Goal: Browse casually: Explore the website without a specific task or goal

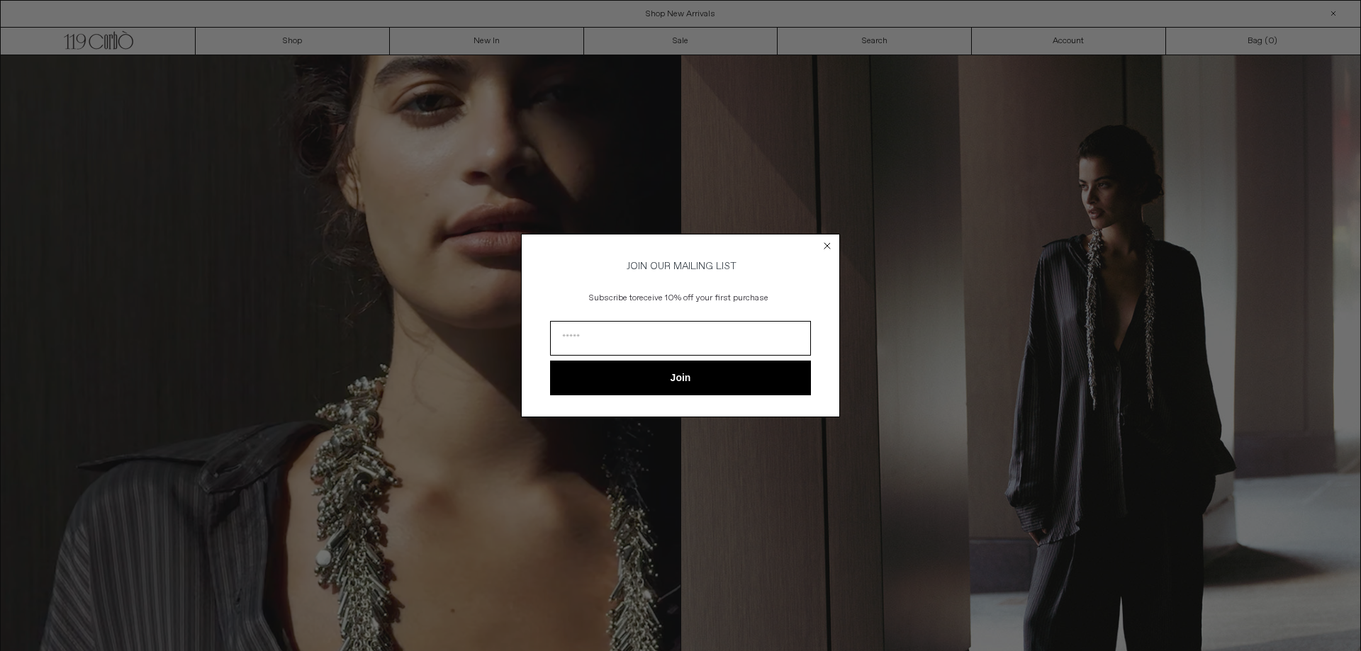
click at [825, 240] on circle "Close dialog" at bounding box center [827, 246] width 13 height 13
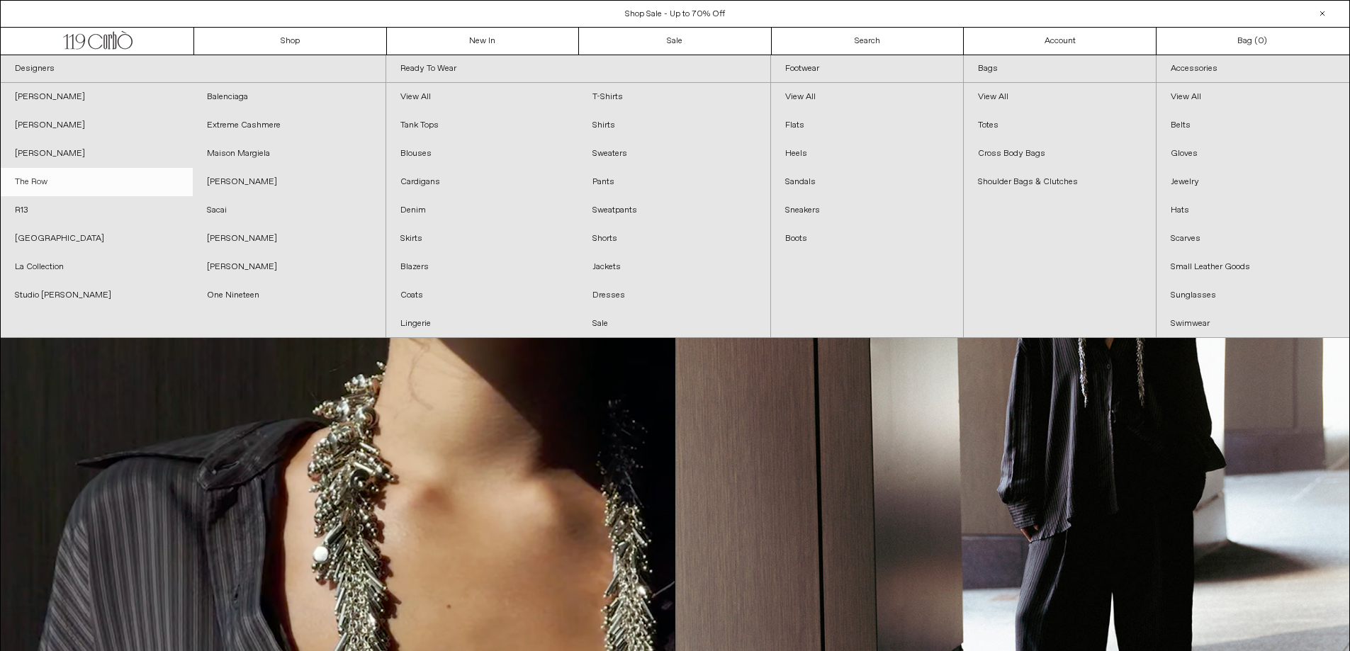
click at [64, 180] on link "The Row" at bounding box center [97, 182] width 192 height 28
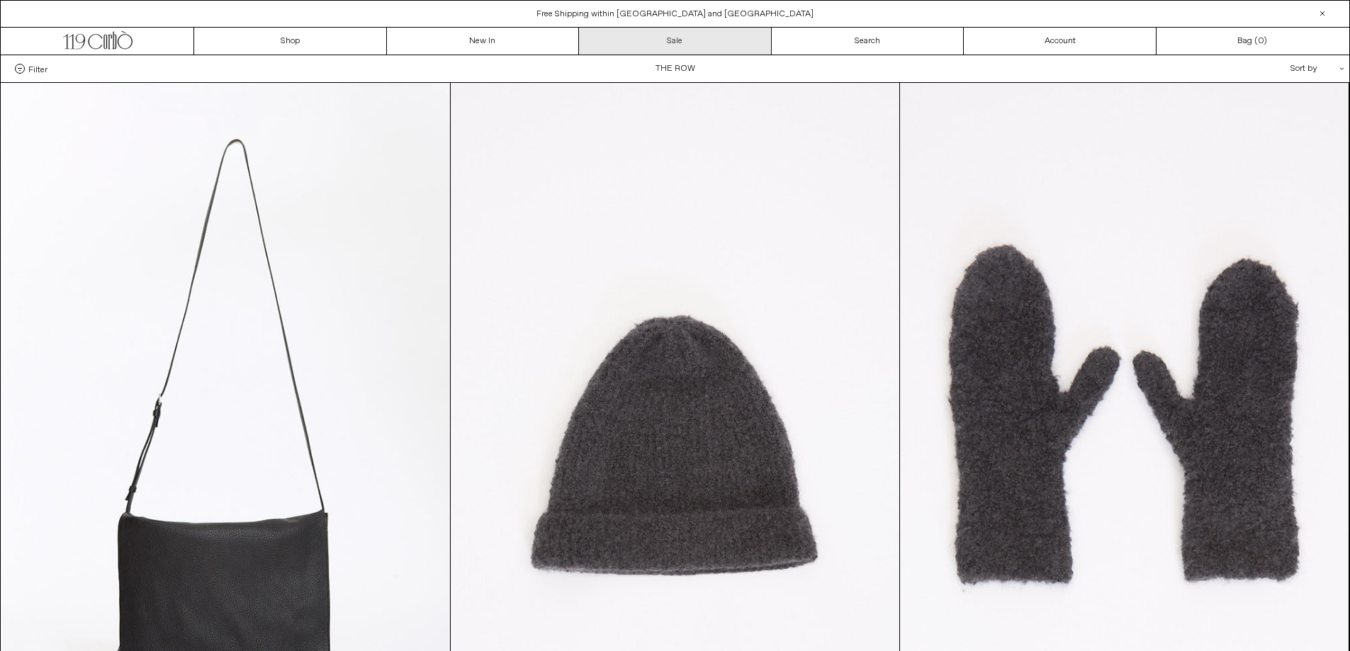
click at [663, 35] on link "Sale" at bounding box center [675, 41] width 193 height 27
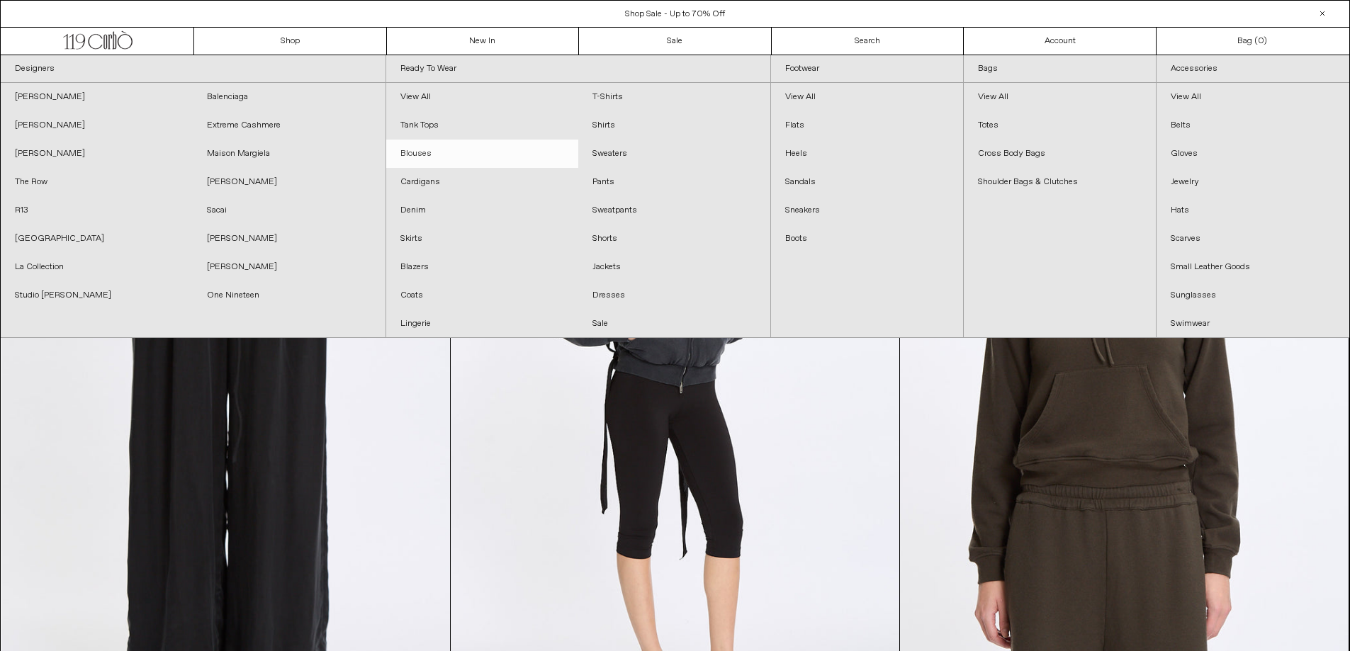
click at [413, 149] on link "Blouses" at bounding box center [482, 154] width 192 height 28
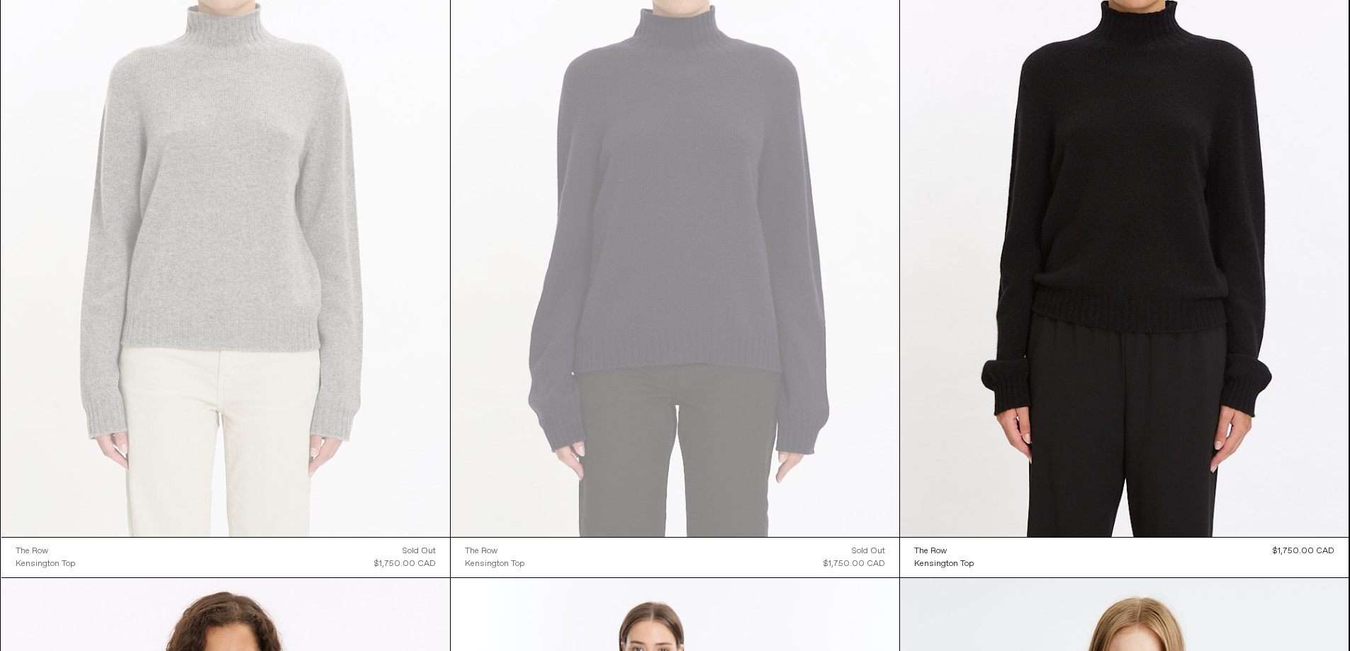
scroll to position [164, 0]
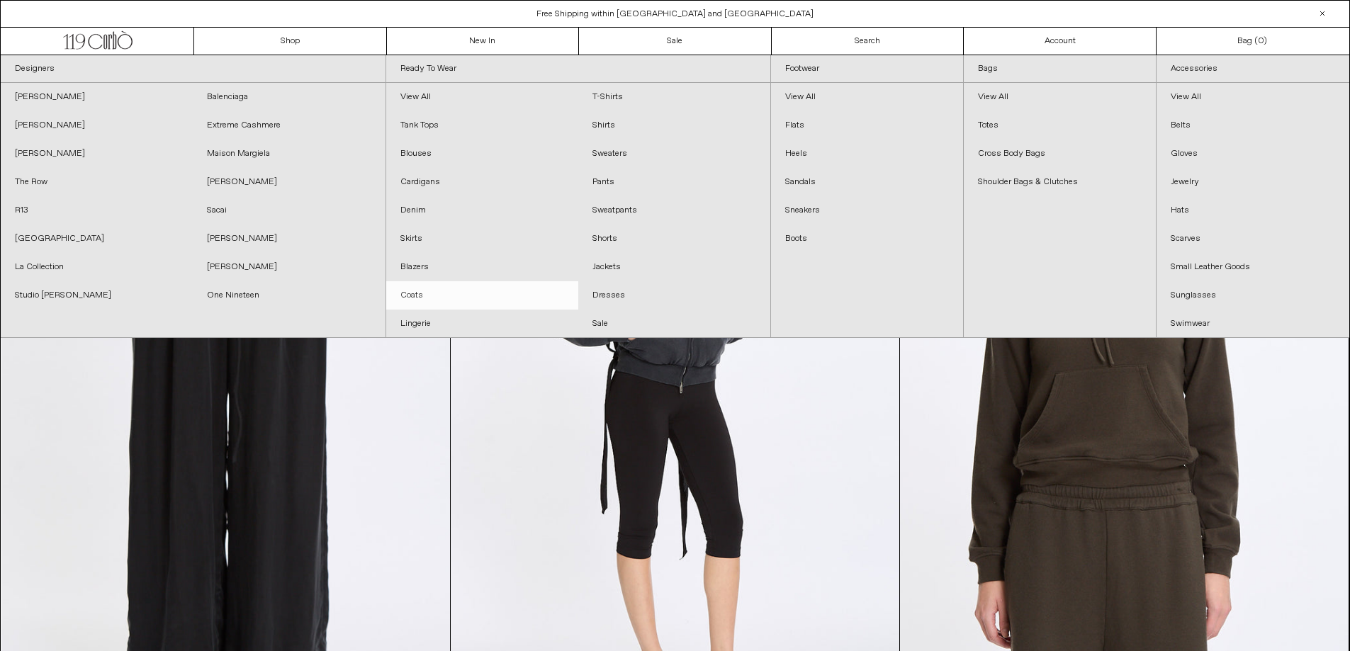
click at [413, 287] on link "Coats" at bounding box center [482, 295] width 192 height 28
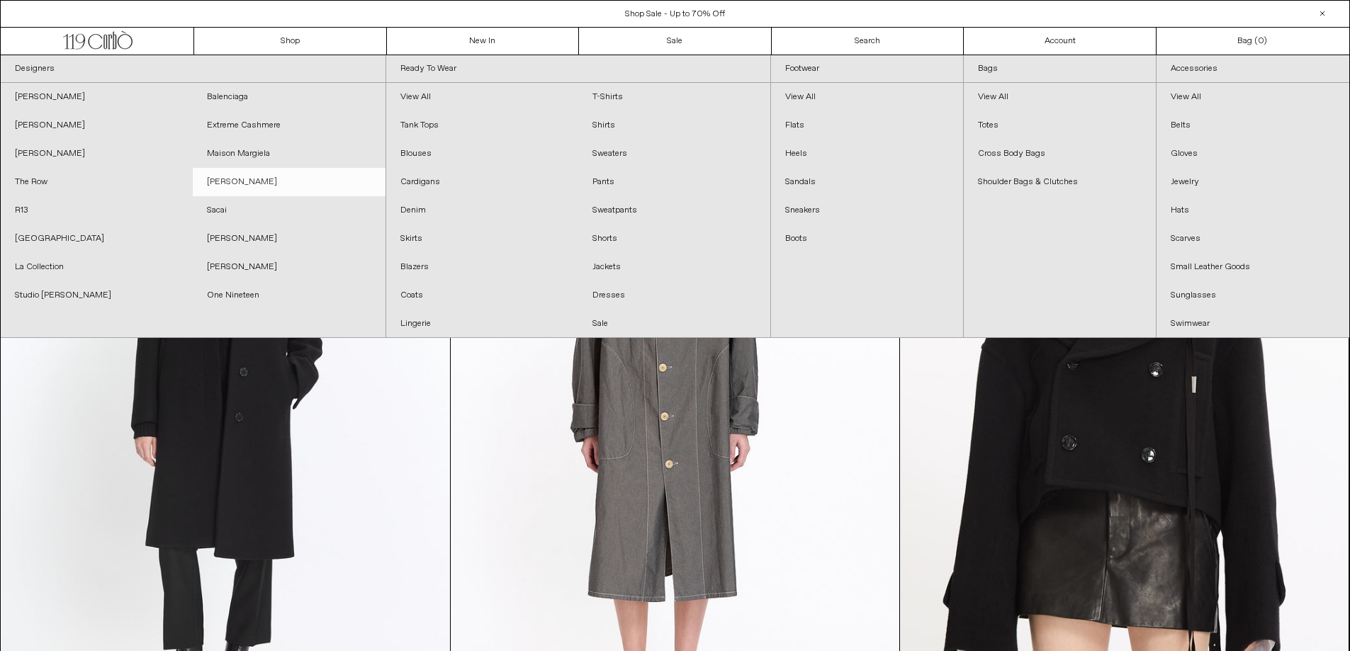
click at [245, 173] on link "[PERSON_NAME]" at bounding box center [289, 182] width 192 height 28
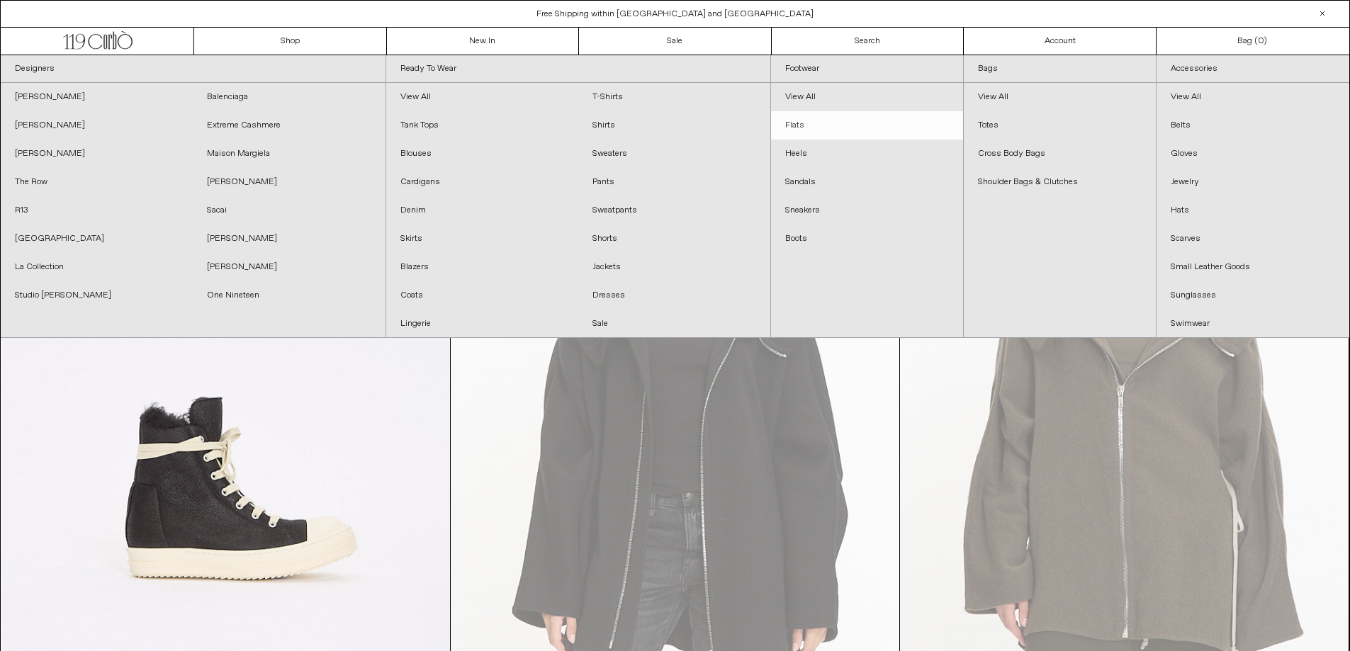
click at [801, 117] on link "Flats" at bounding box center [867, 125] width 192 height 28
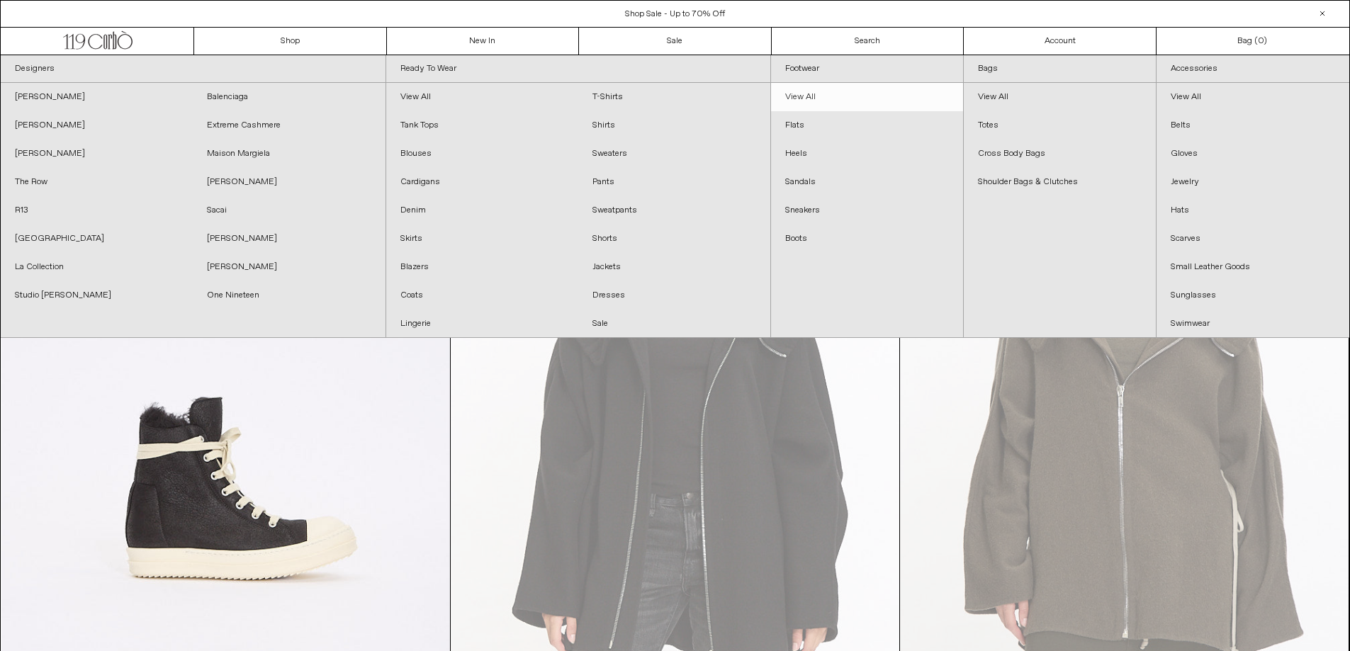
click at [793, 90] on link "View All" at bounding box center [867, 97] width 192 height 28
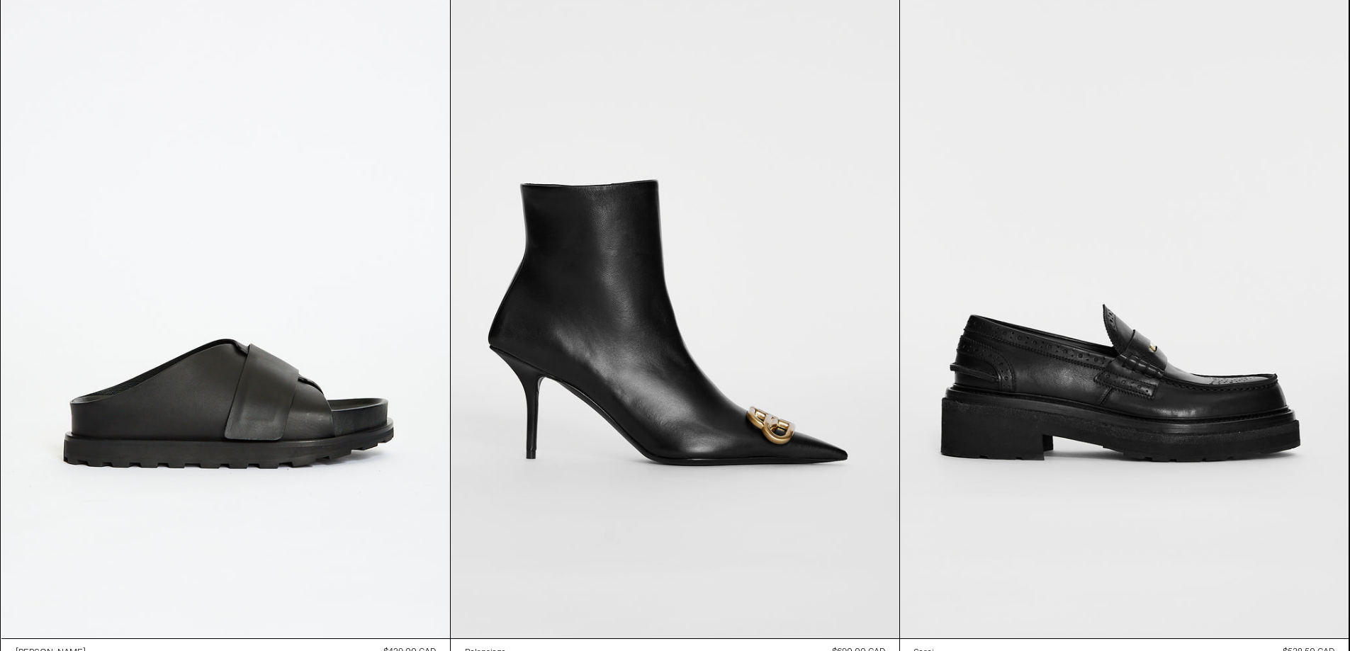
scroll to position [10993, 0]
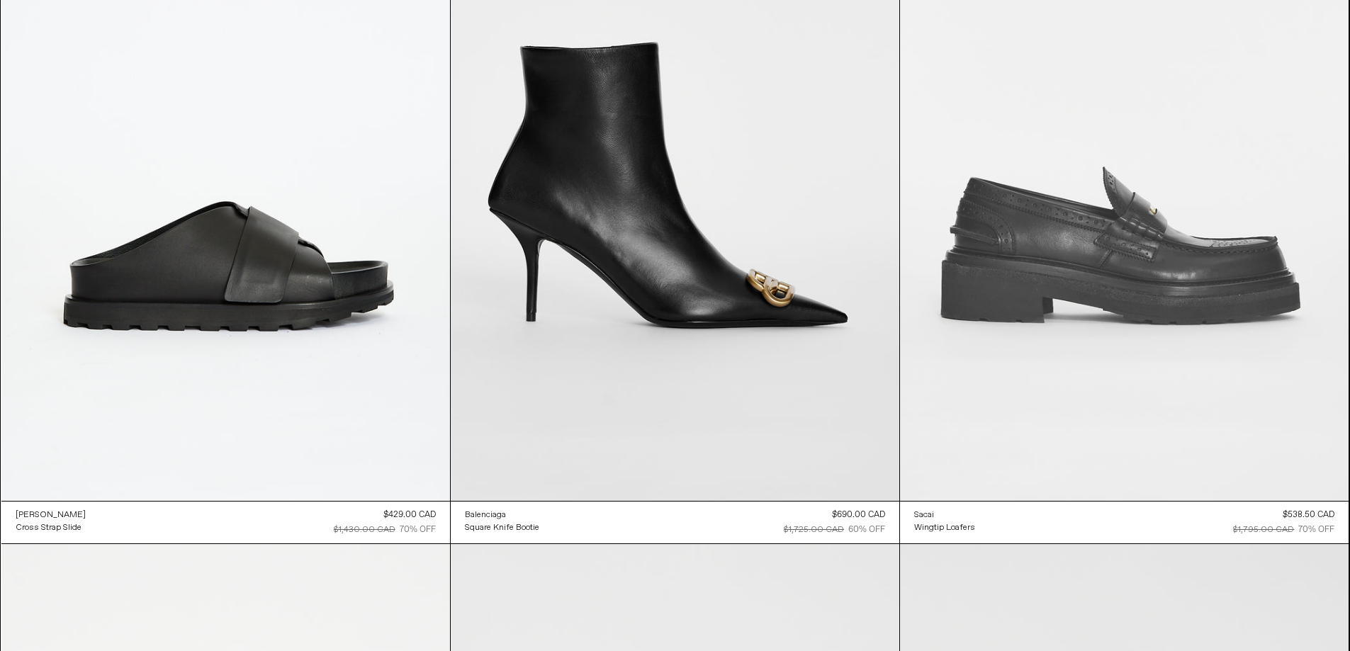
click at [1144, 293] on at bounding box center [1124, 164] width 449 height 673
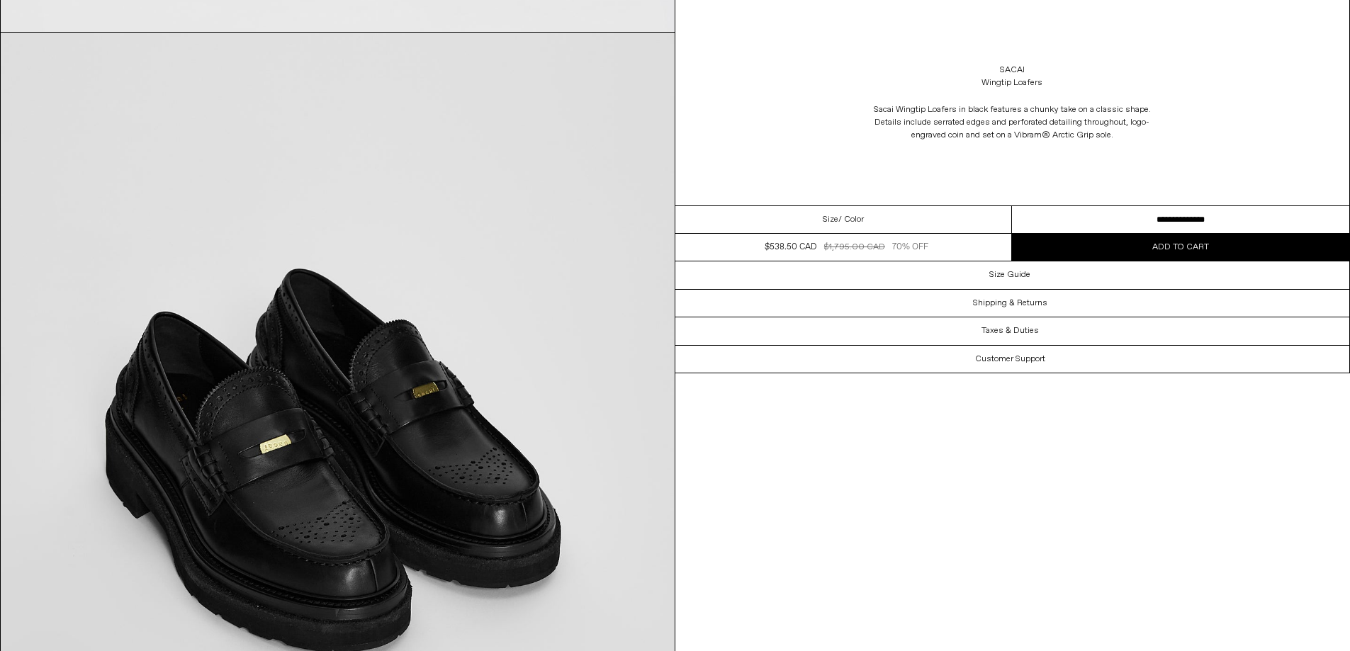
scroll to position [2591, 0]
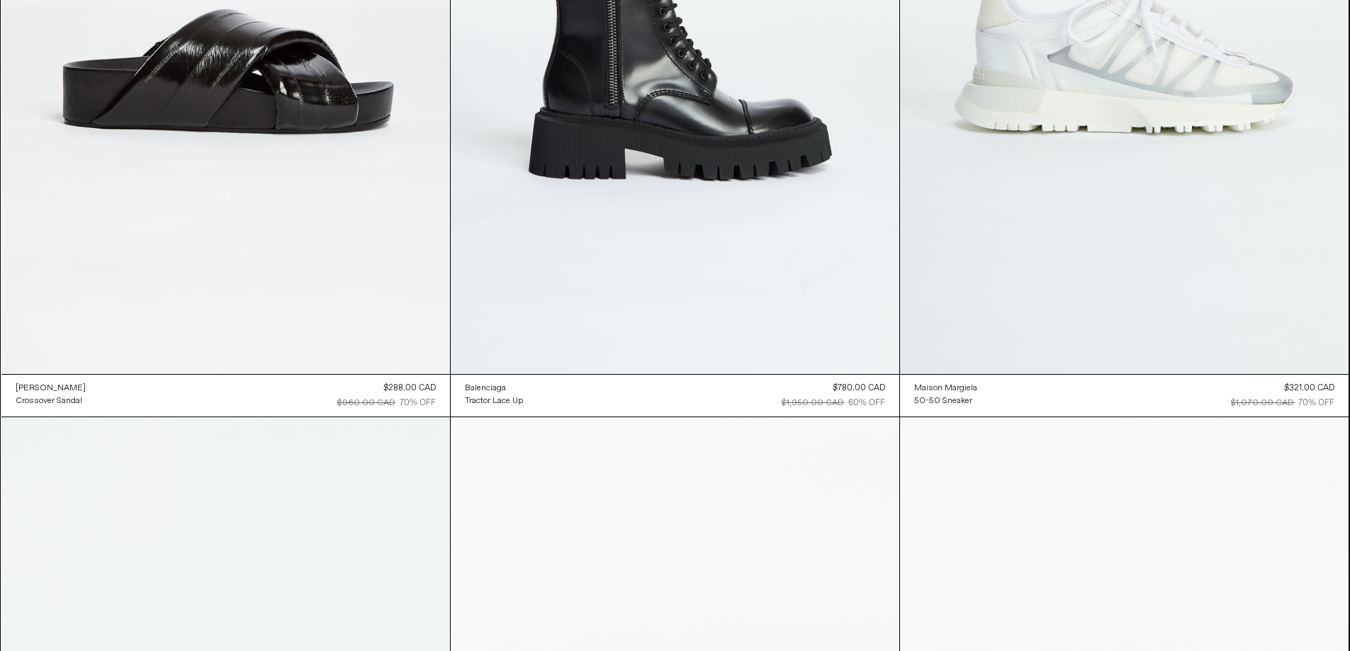
scroll to position [12484, 0]
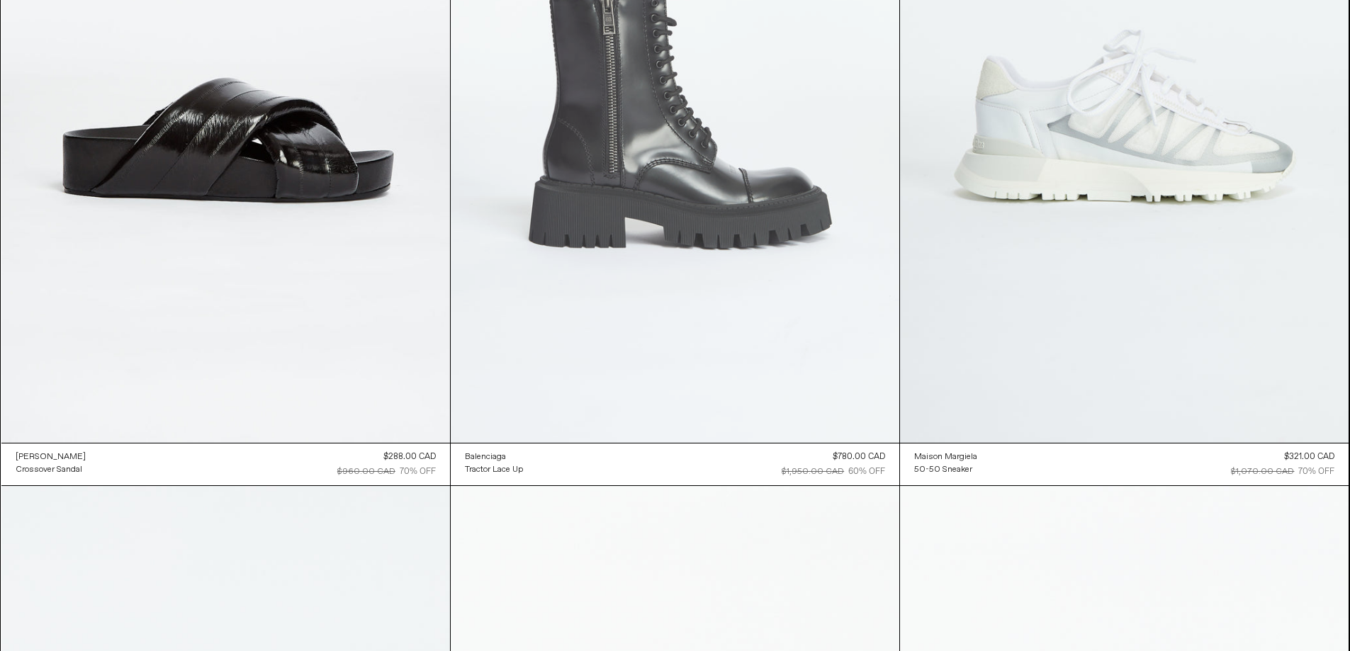
click at [654, 145] on at bounding box center [675, 106] width 449 height 673
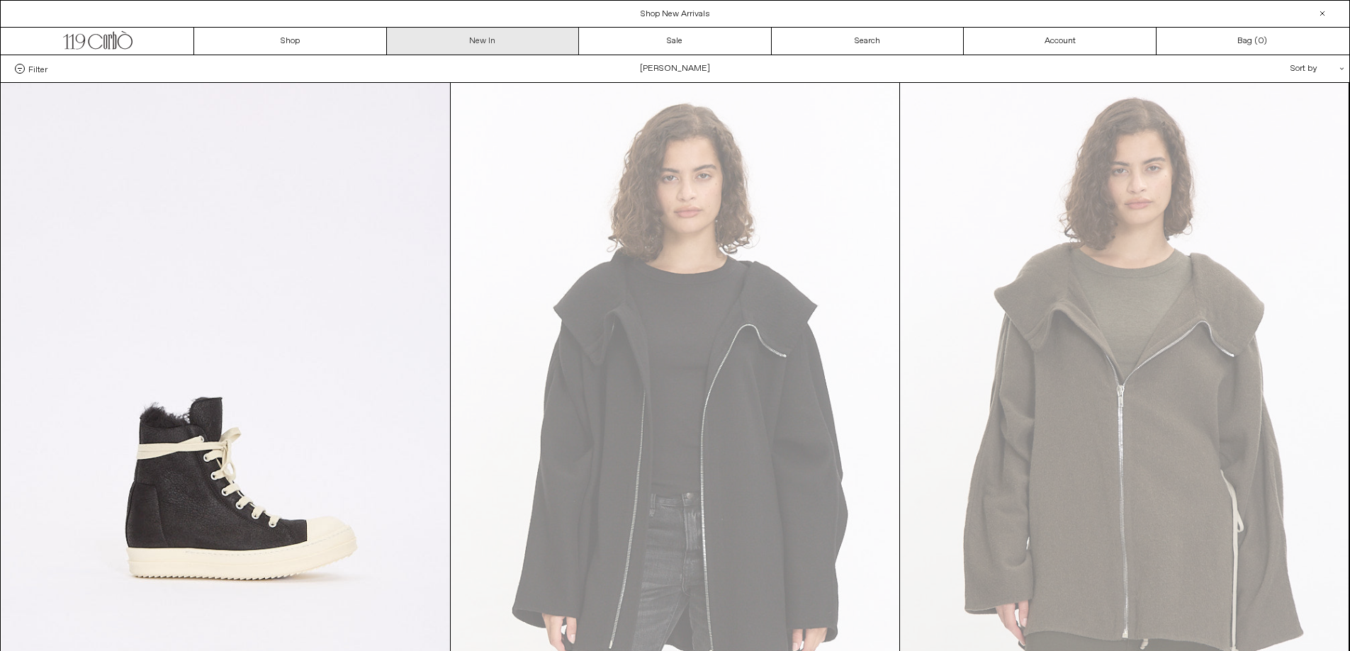
click at [465, 37] on link "New In" at bounding box center [483, 41] width 193 height 27
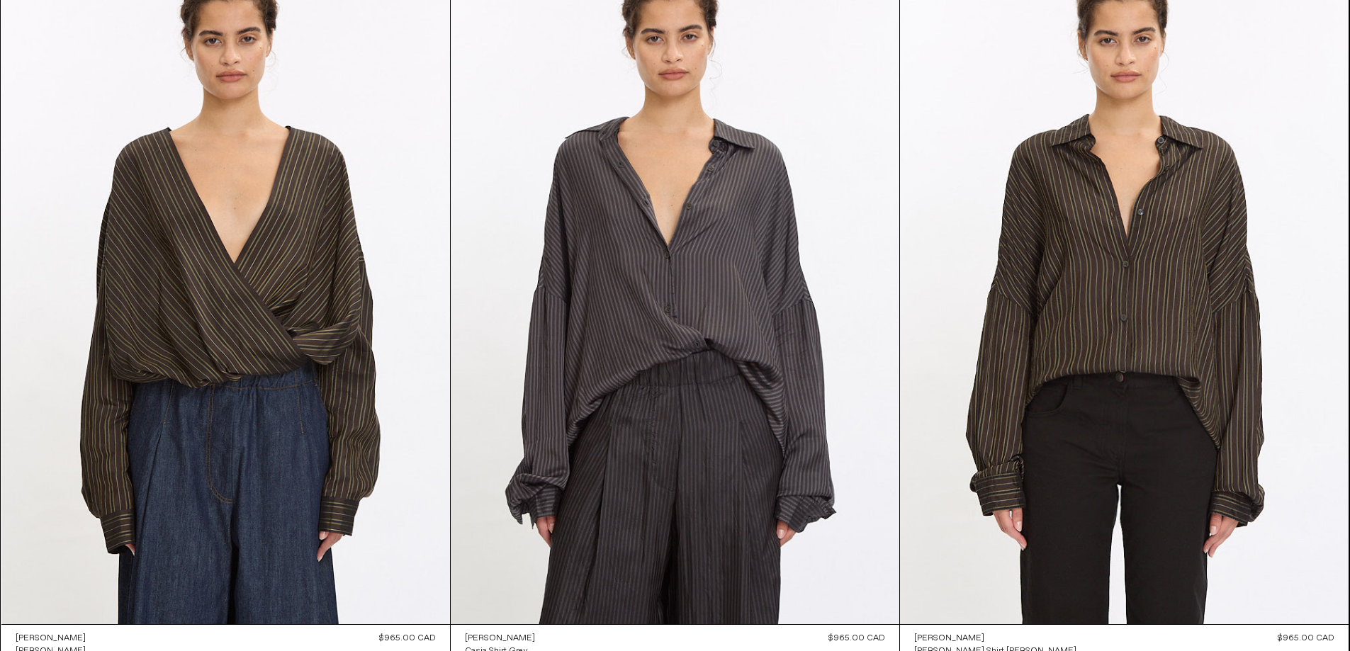
scroll to position [3798, 0]
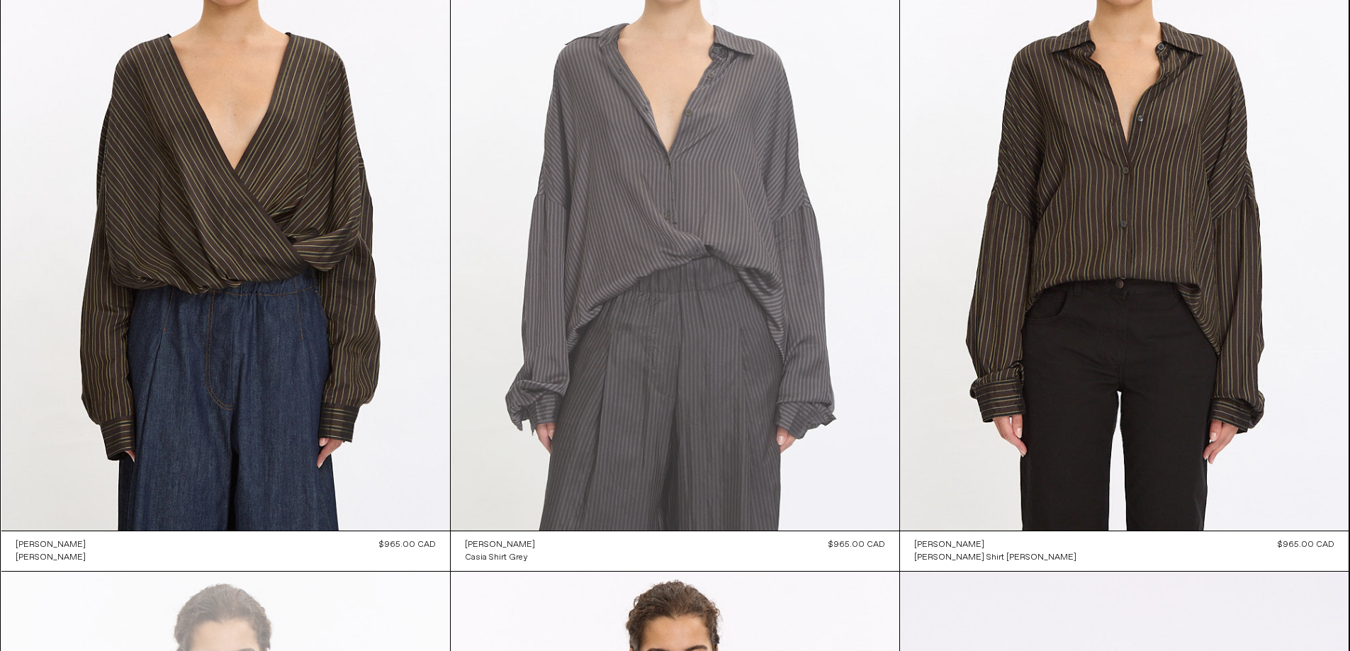
click at [741, 133] on at bounding box center [675, 194] width 449 height 673
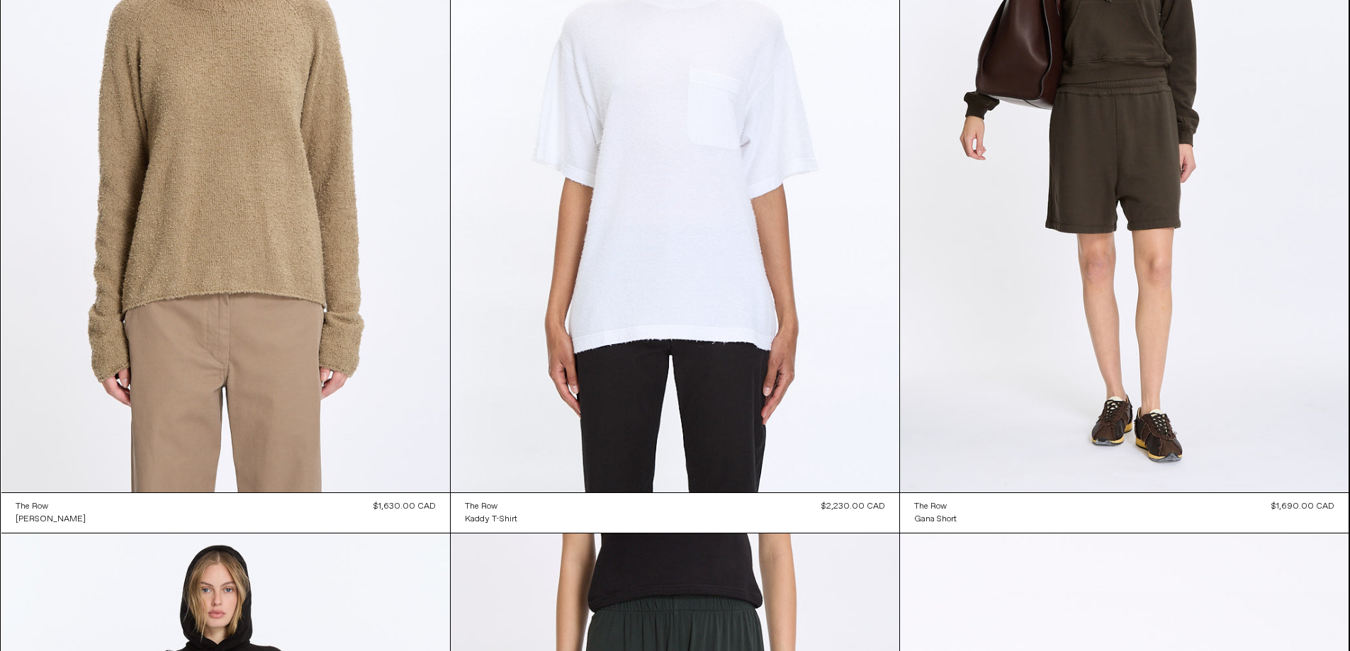
scroll to position [23651, 0]
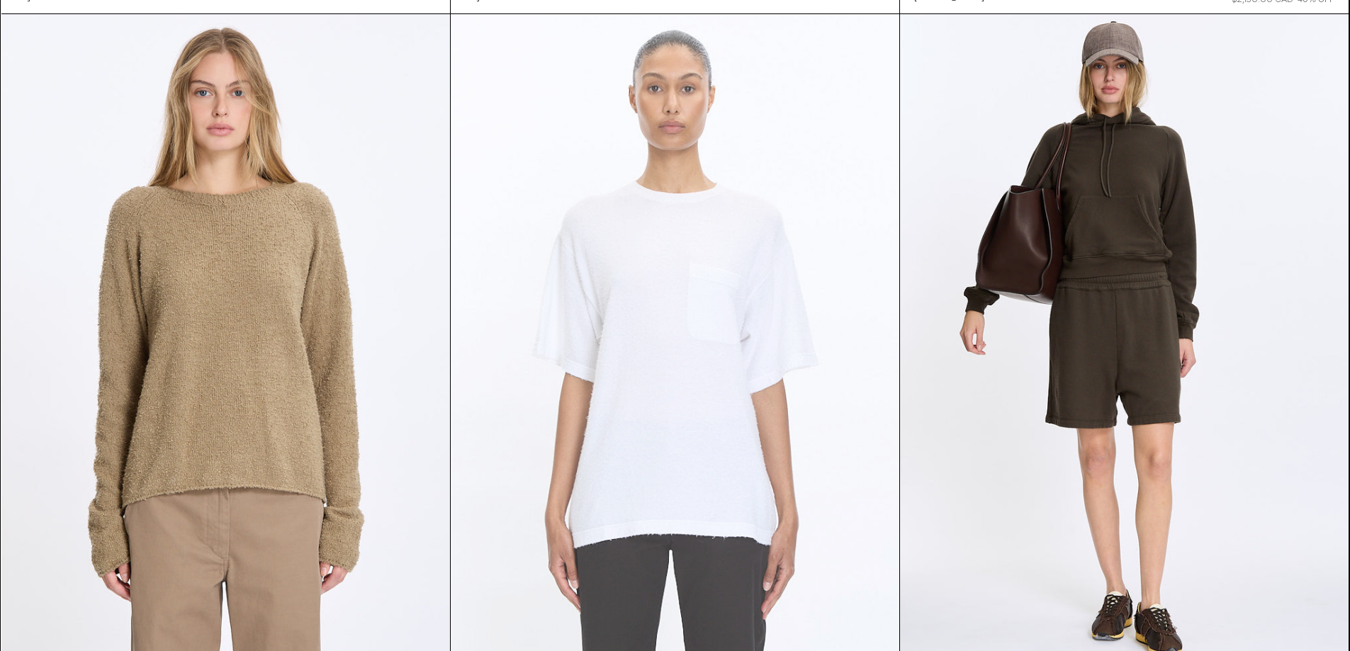
click at [727, 337] on at bounding box center [675, 350] width 449 height 673
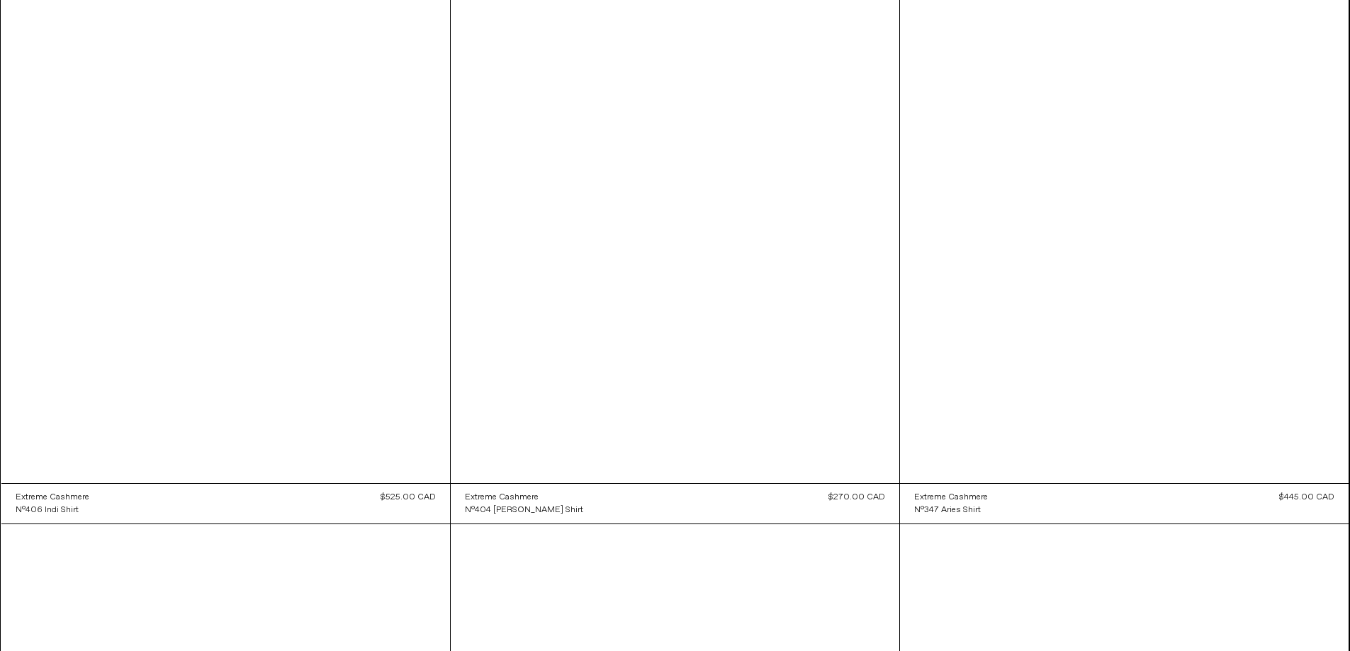
scroll to position [27330, 0]
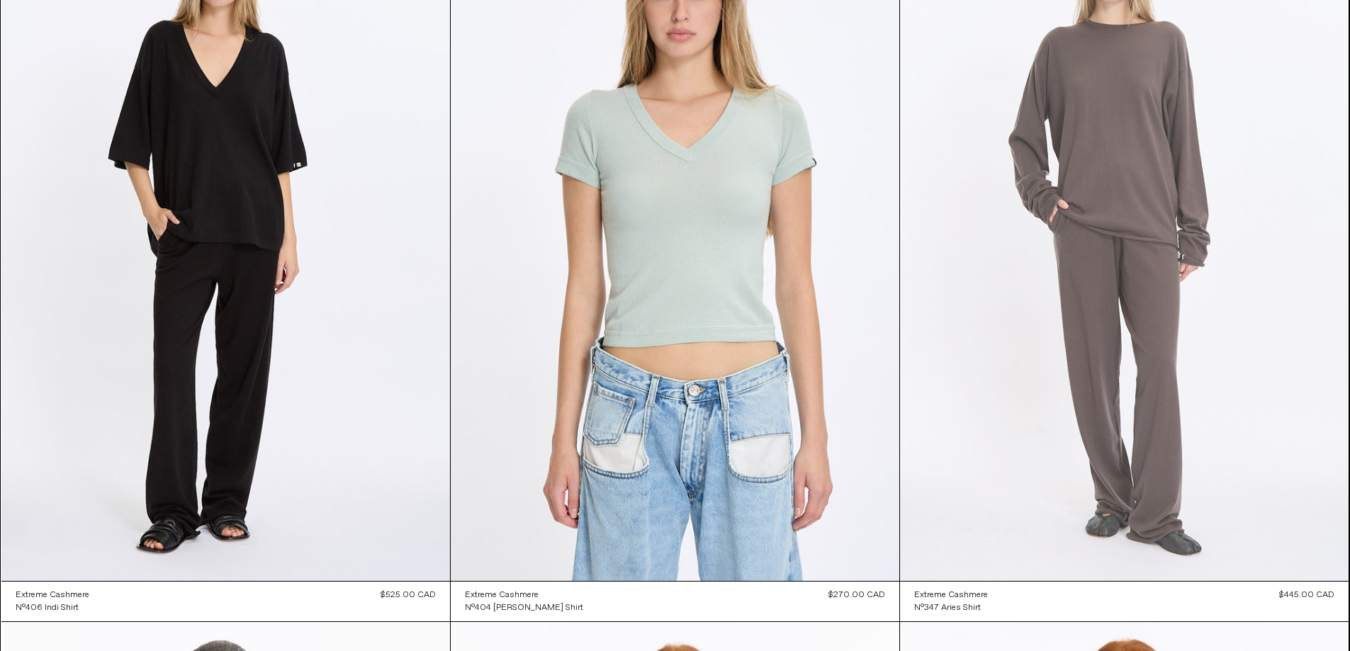
click at [1145, 422] on at bounding box center [1124, 244] width 449 height 673
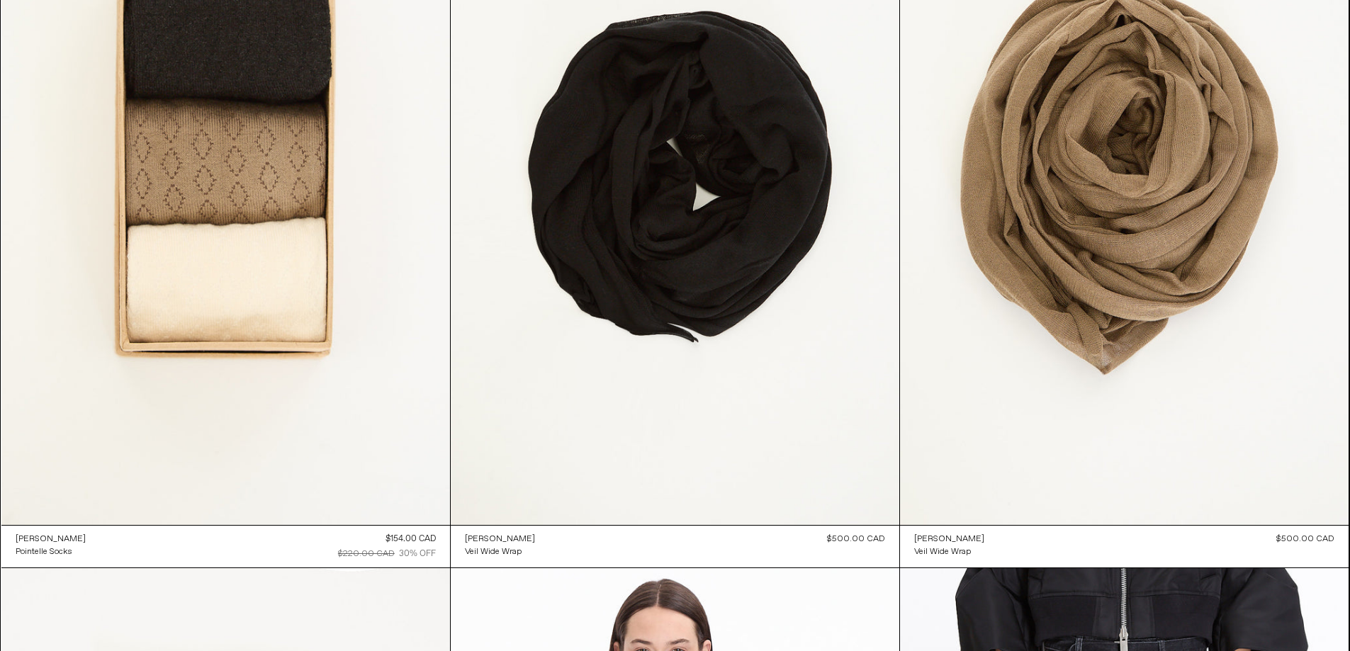
scroll to position [45577, 0]
